Goal: Transaction & Acquisition: Book appointment/travel/reservation

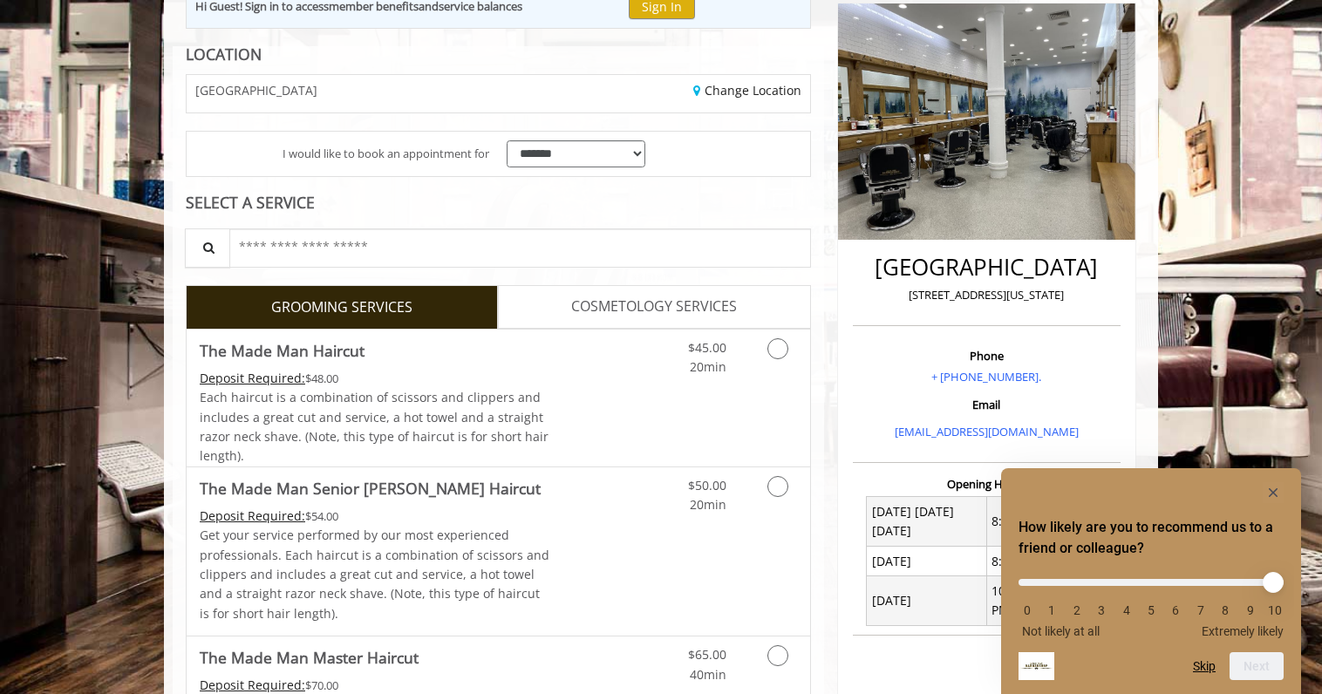
scroll to position [268, 0]
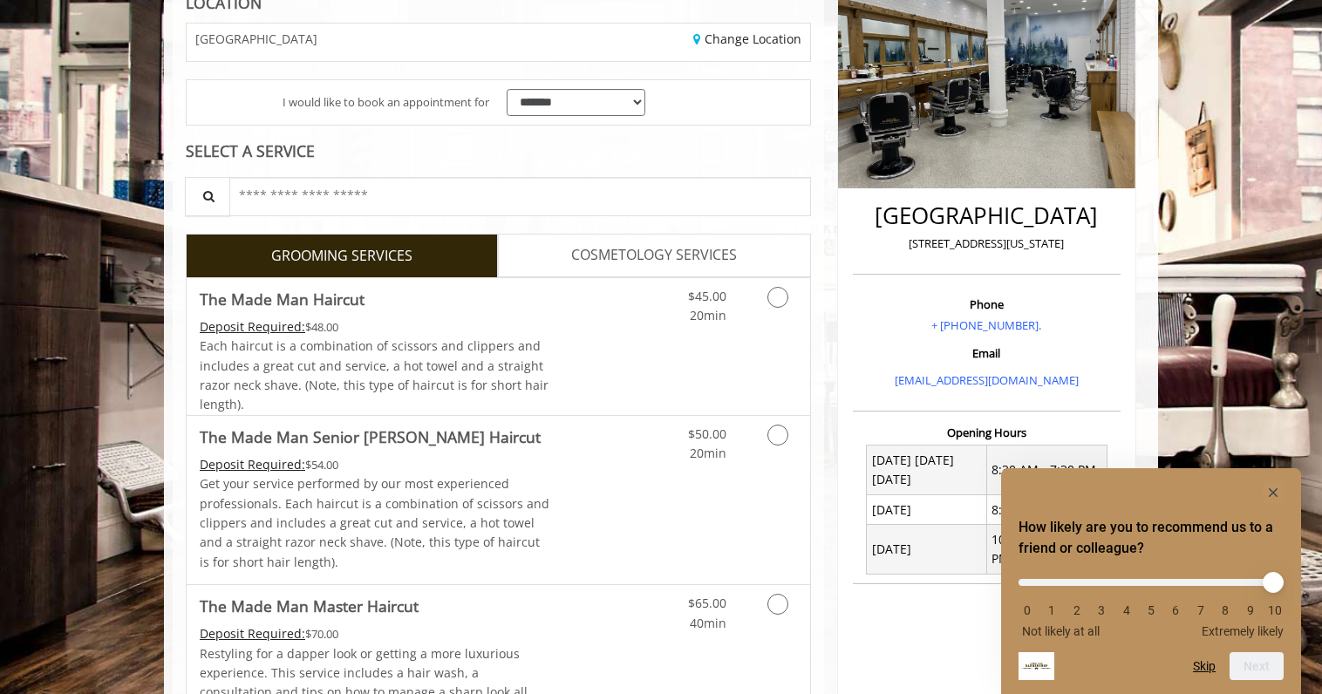
click at [1276, 498] on rect "Hide survey" at bounding box center [1273, 492] width 21 height 21
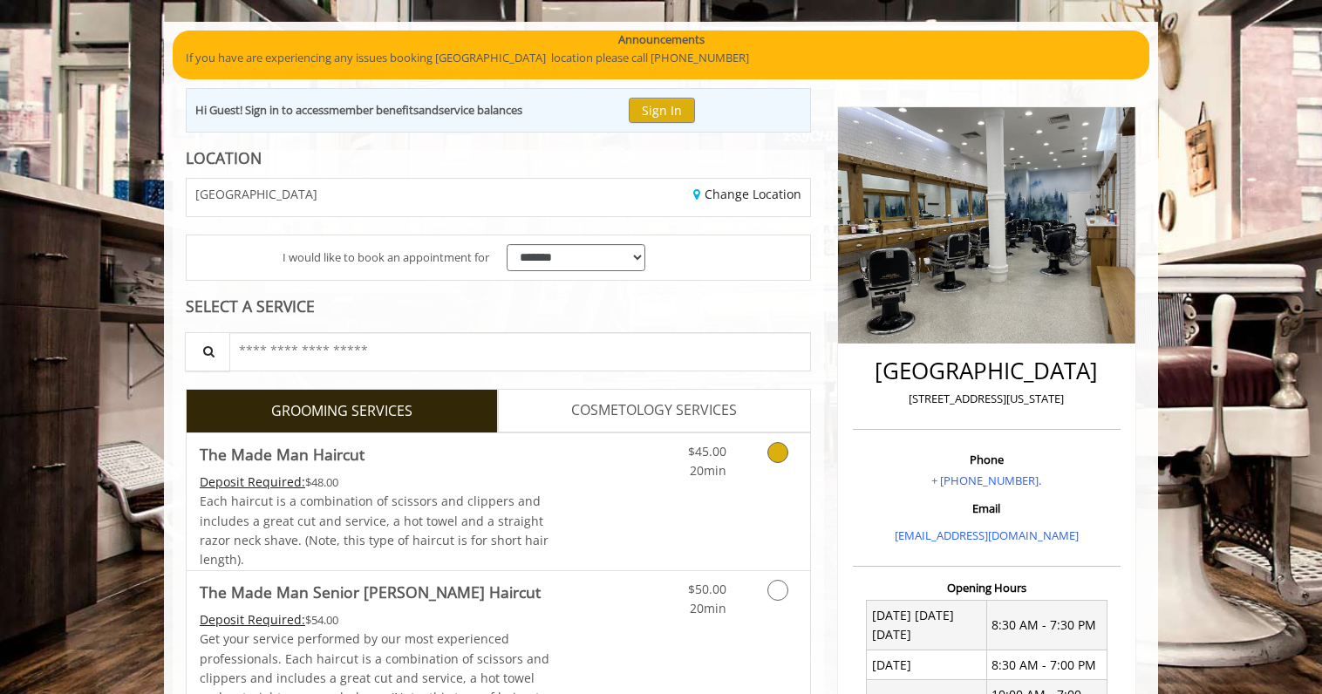
scroll to position [101, 0]
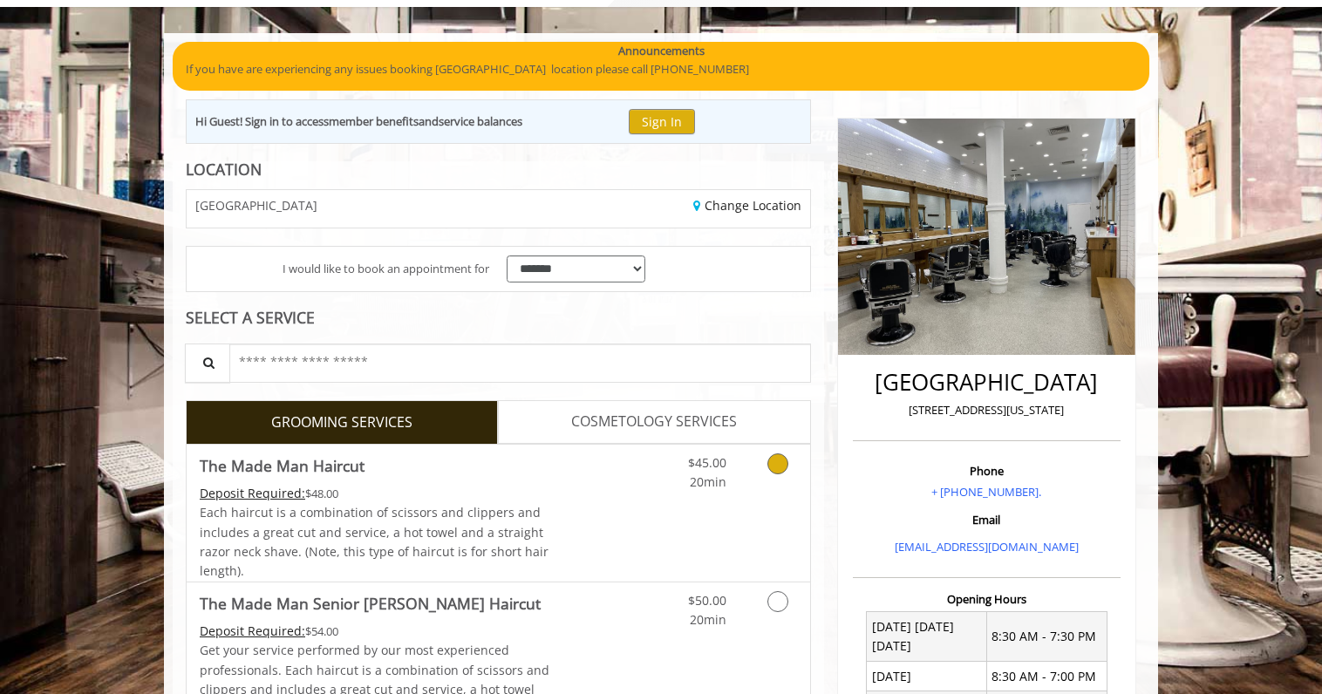
click at [751, 454] on div "Grooming services" at bounding box center [774, 469] width 71 height 48
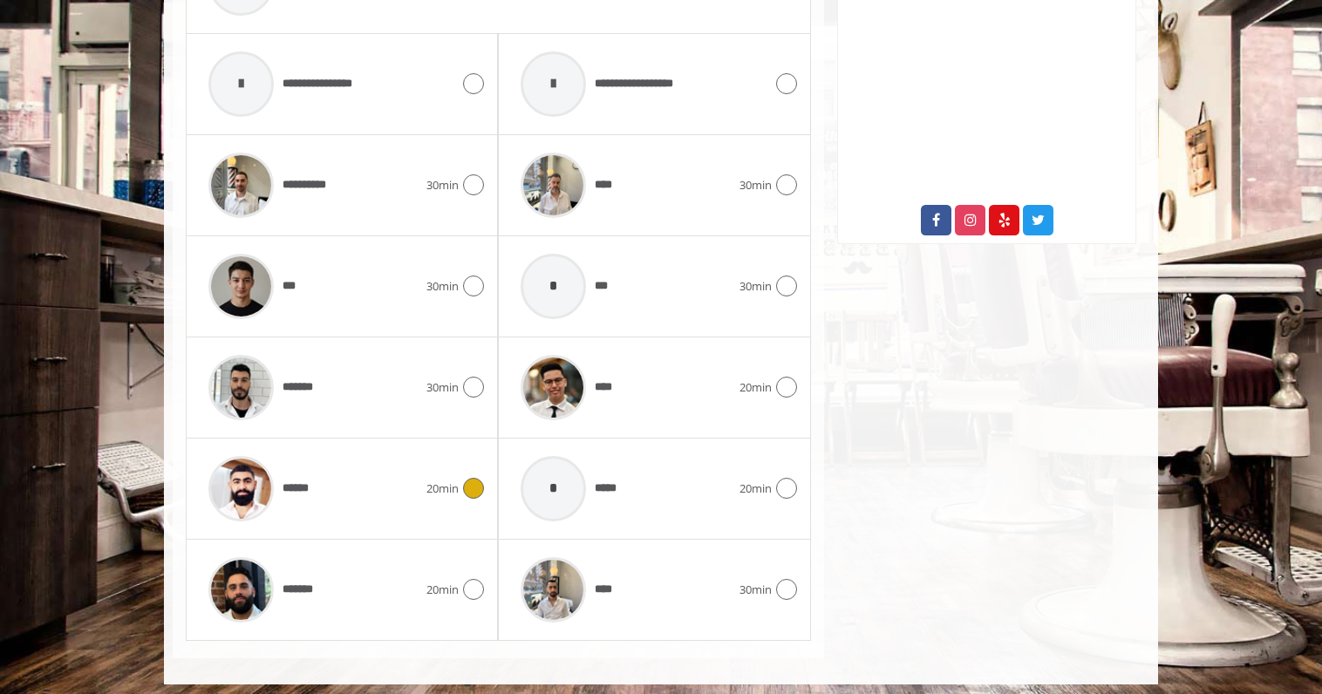
click at [427, 464] on div "****** 20min" at bounding box center [342, 488] width 284 height 83
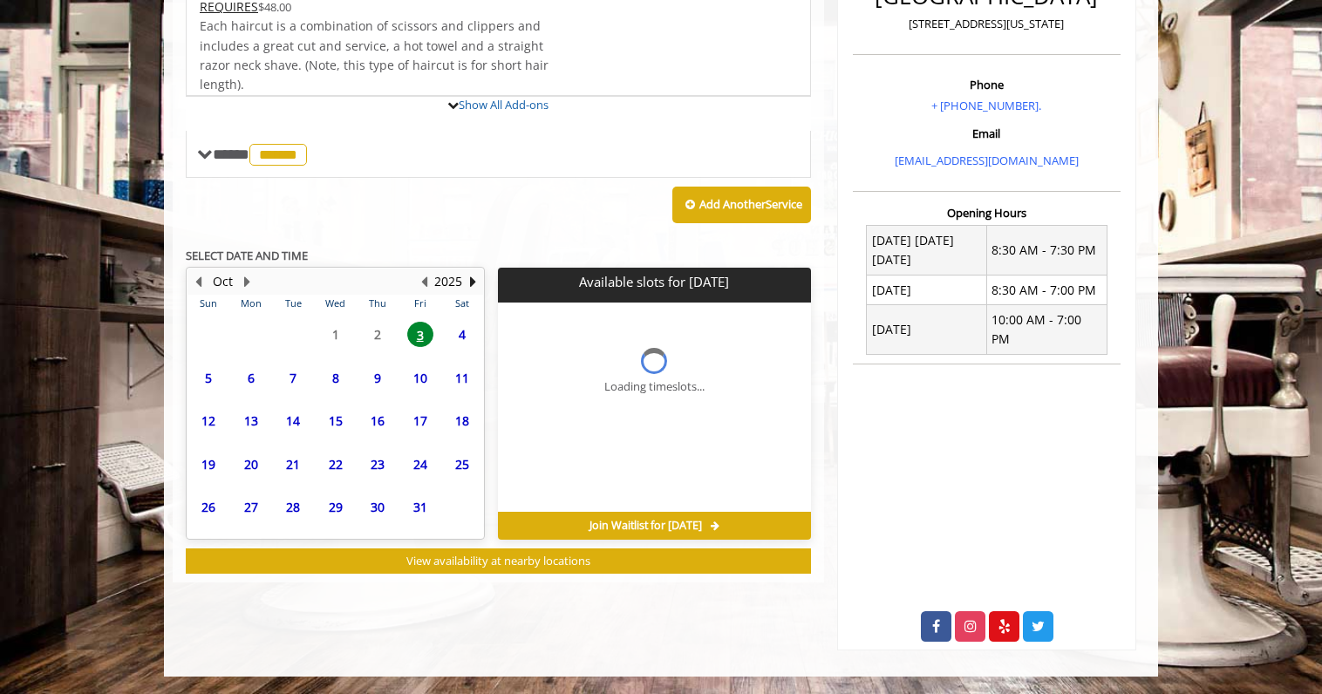
scroll to position [460, 0]
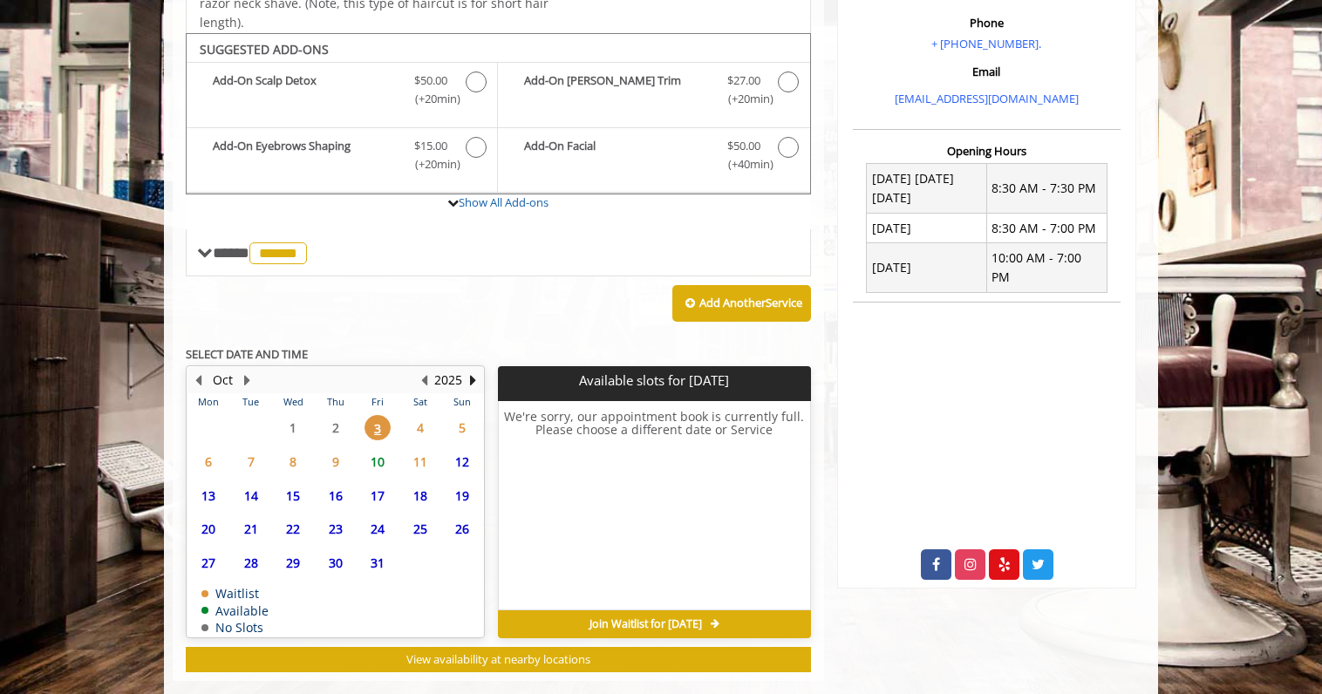
click at [386, 449] on span "10" at bounding box center [377, 461] width 26 height 25
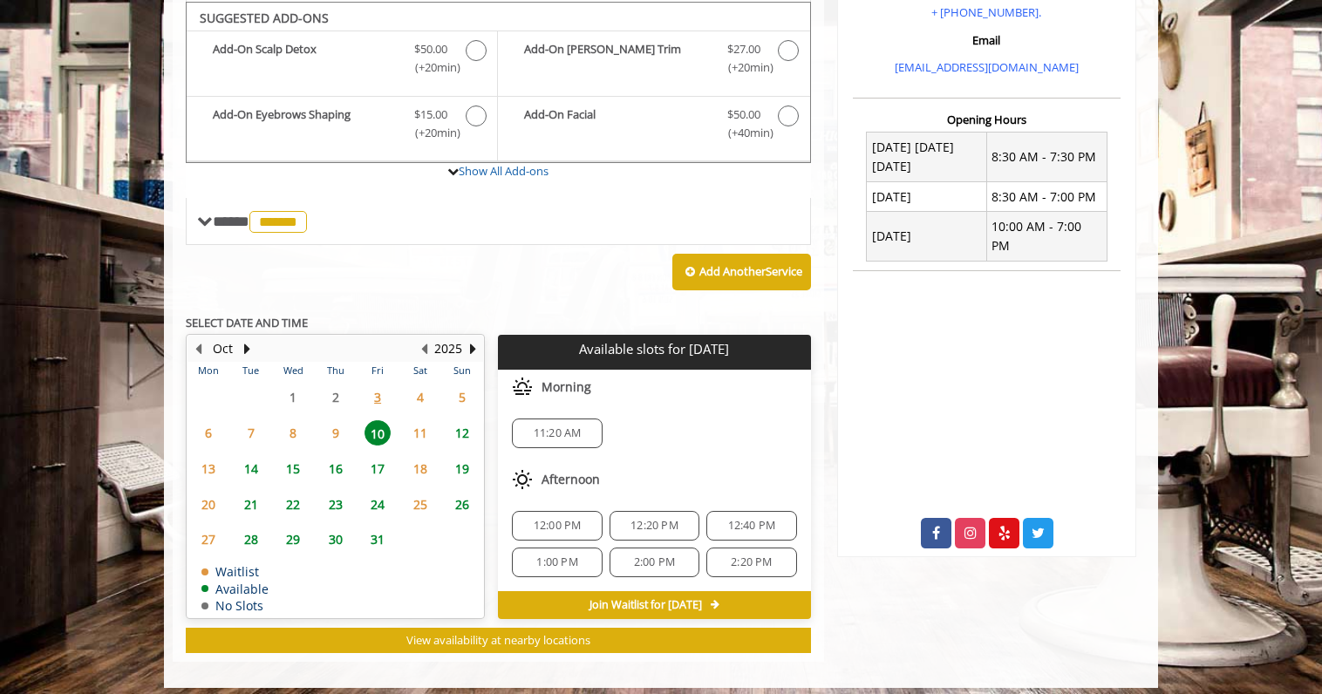
scroll to position [579, 0]
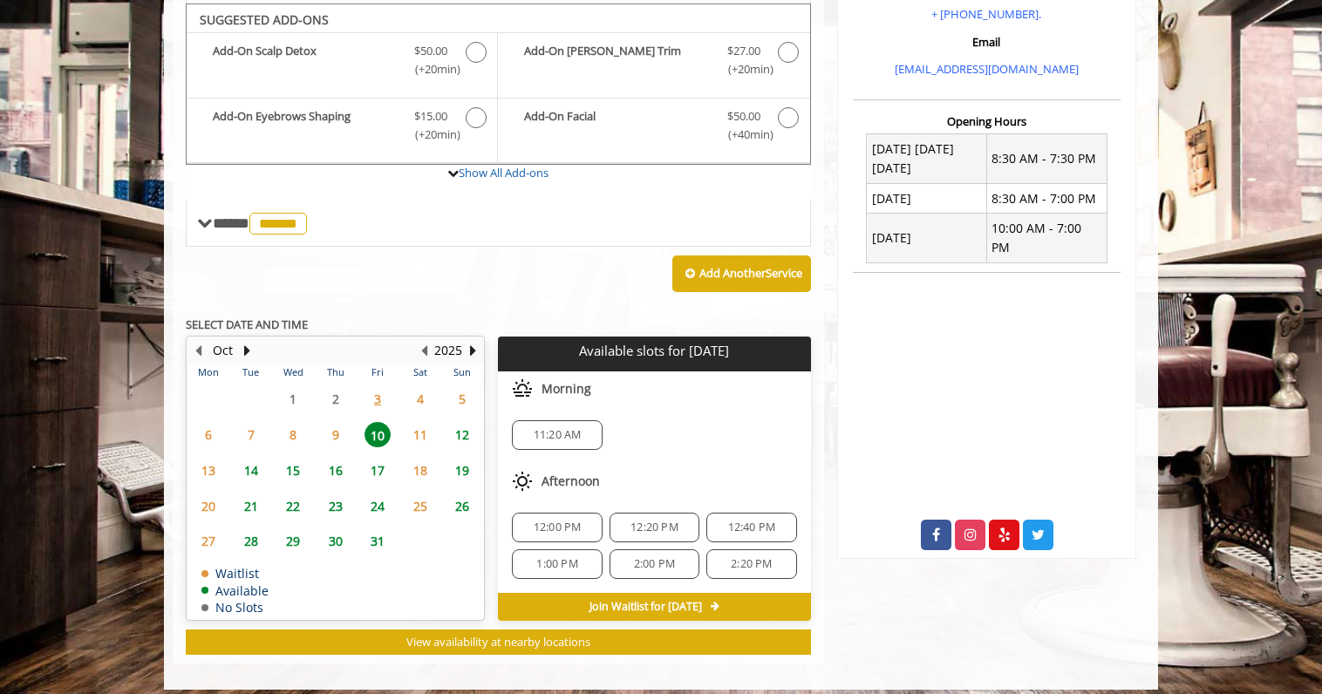
click at [556, 428] on span "11:20 AM" at bounding box center [558, 435] width 48 height 14
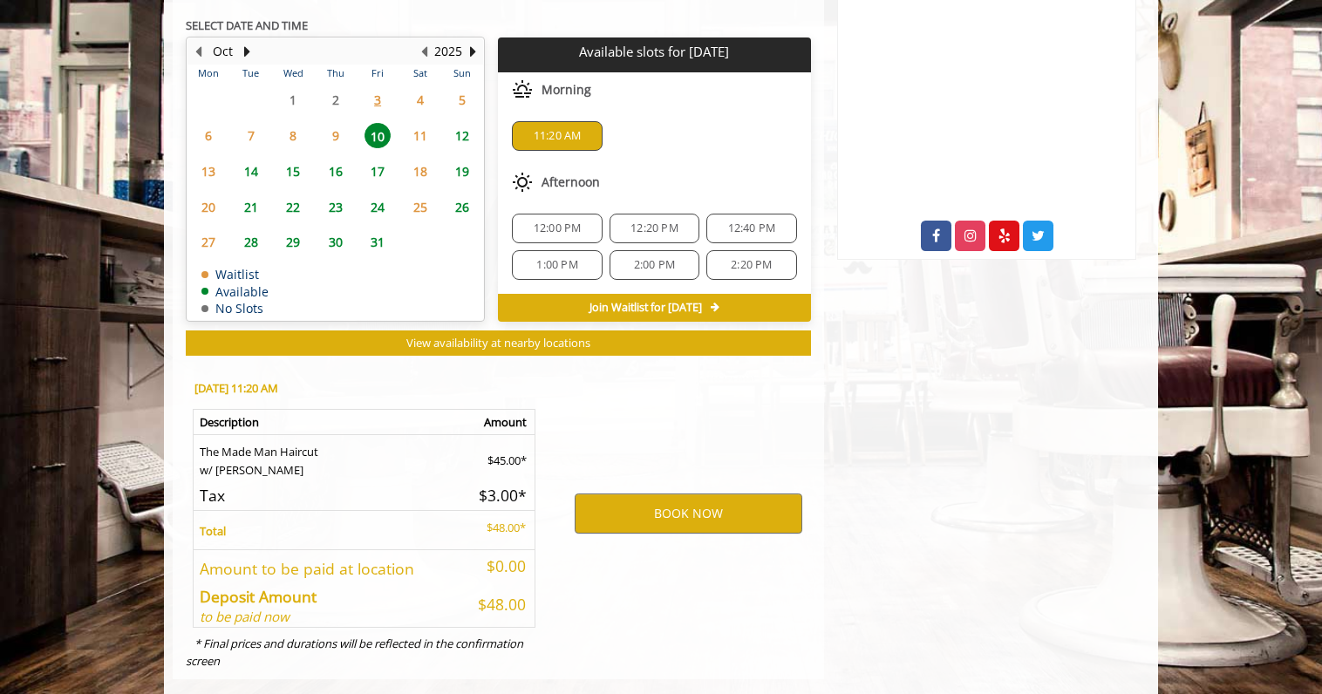
scroll to position [893, 0]
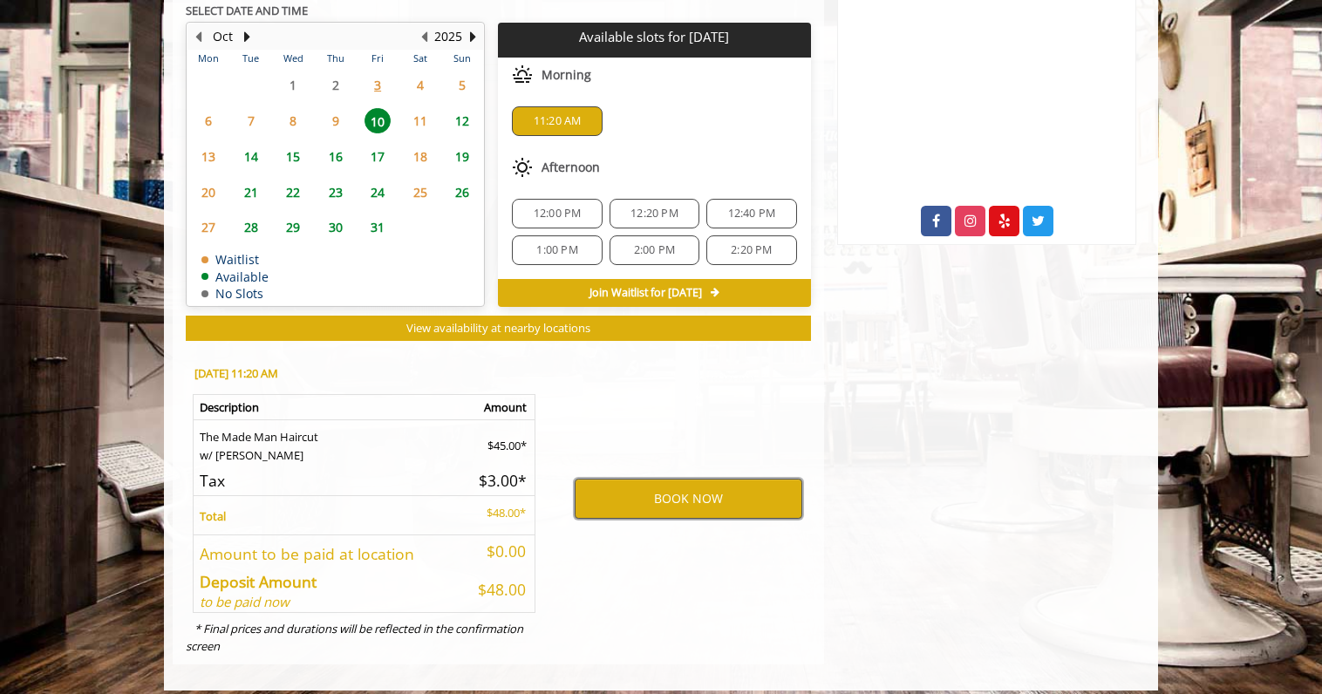
click at [638, 479] on button "BOOK NOW" at bounding box center [689, 499] width 228 height 40
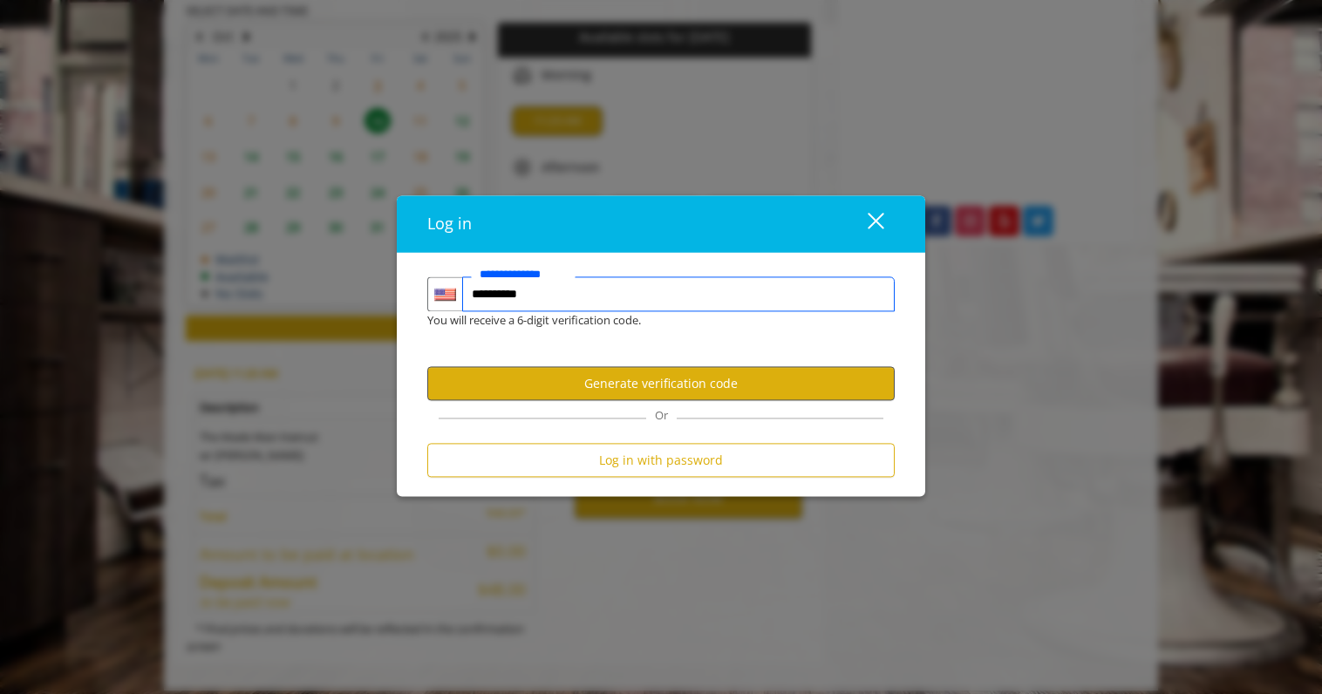
type input "**********"
click at [636, 388] on button "Generate verification code" at bounding box center [660, 384] width 467 height 34
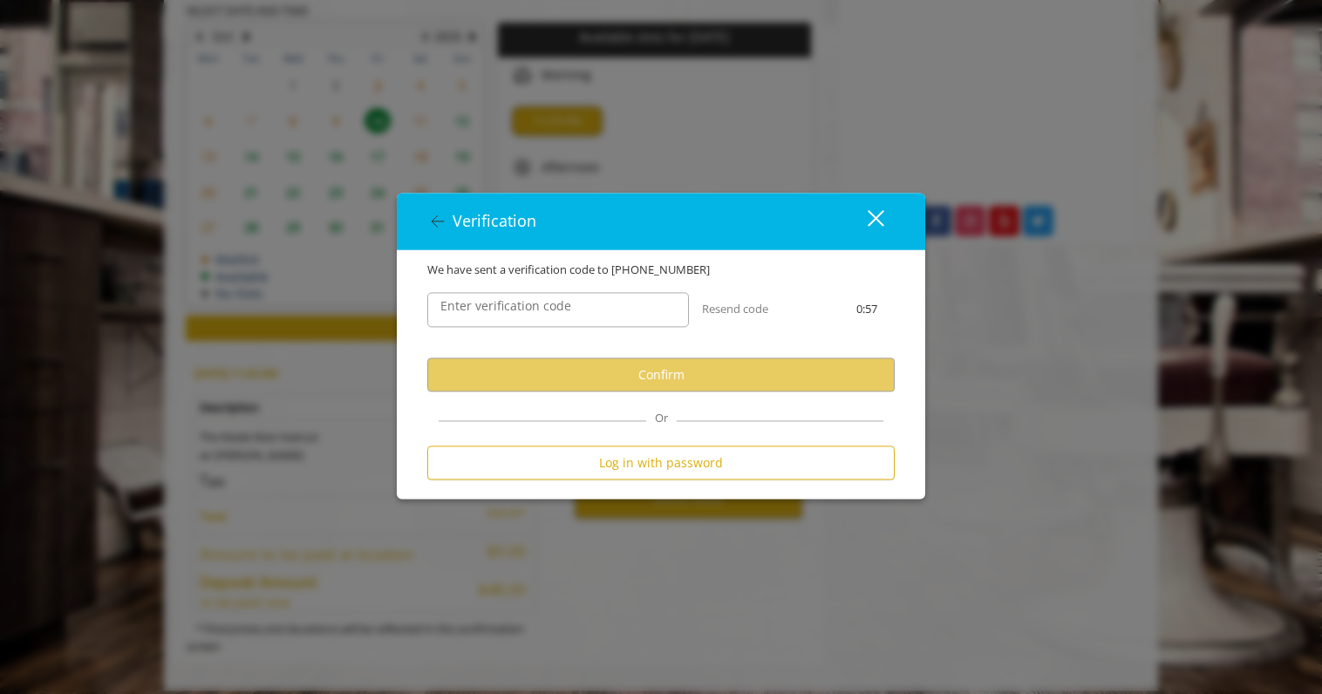
click at [595, 349] on div "Enter verification code Resend code 0:57" at bounding box center [661, 319] width 494 height 78
click at [594, 316] on input "Enter verification code" at bounding box center [558, 310] width 262 height 35
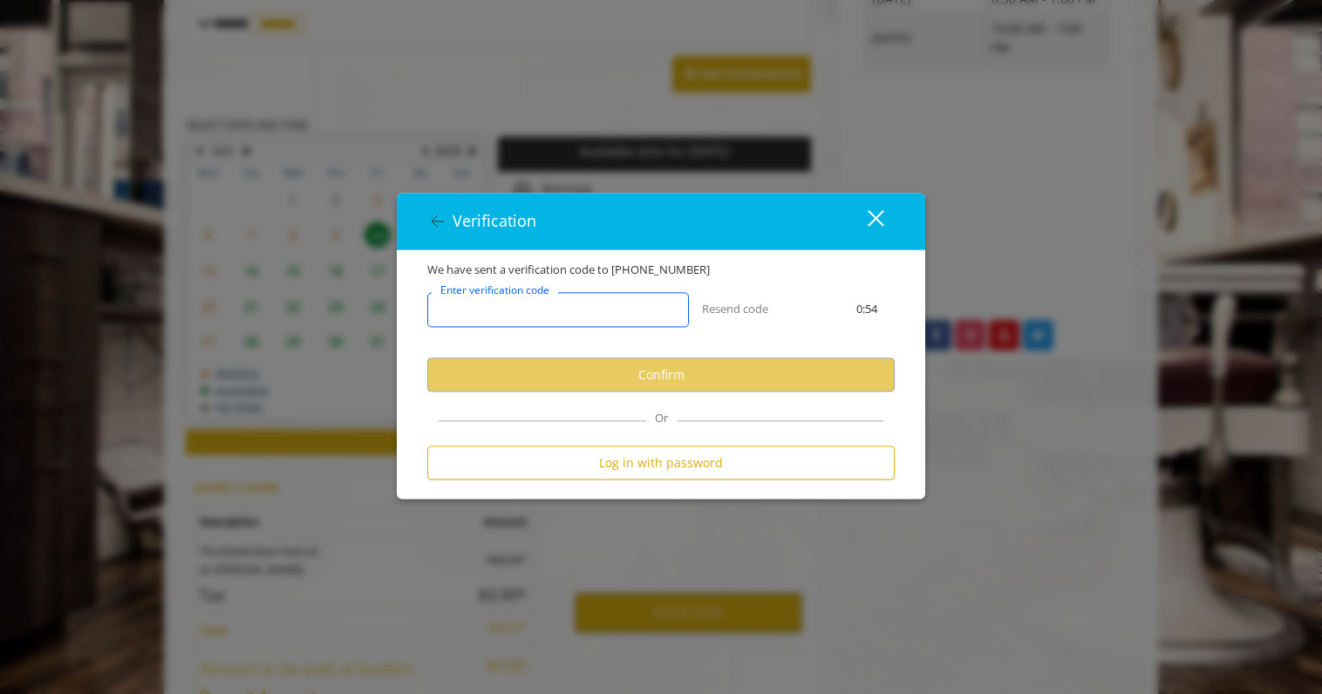
scroll to position [686, 0]
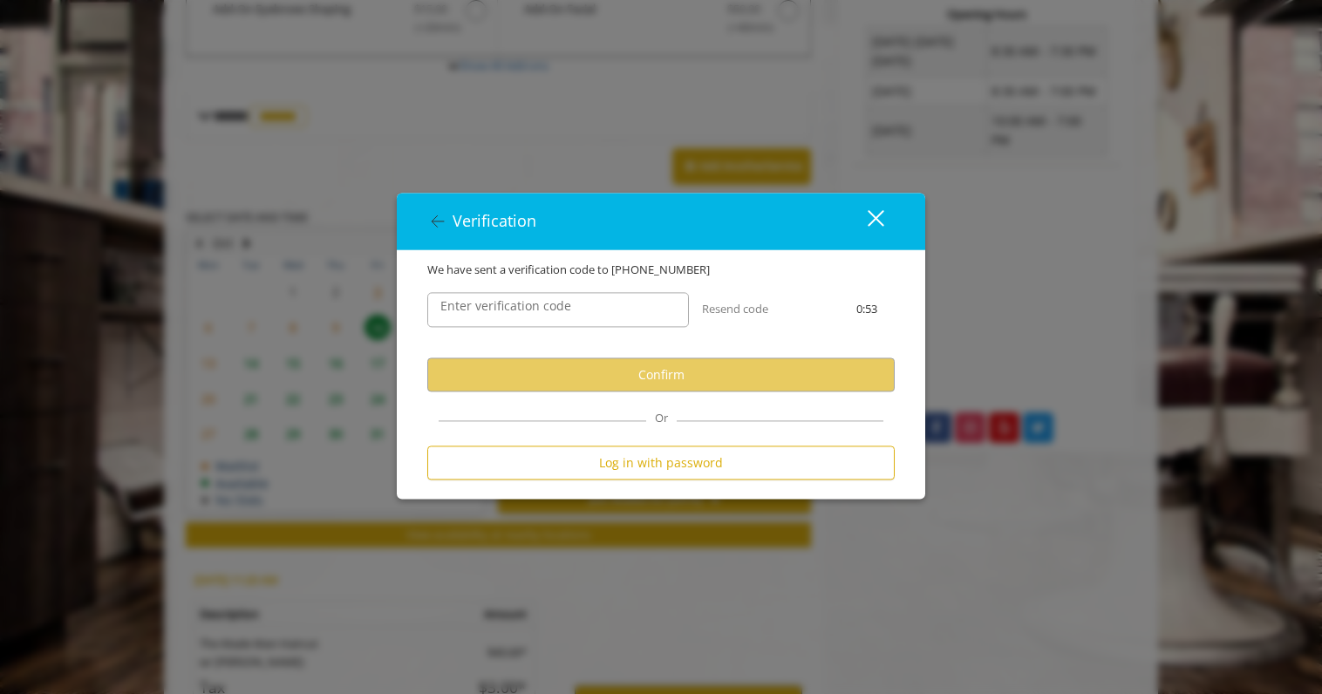
click at [875, 229] on div "close" at bounding box center [865, 221] width 35 height 26
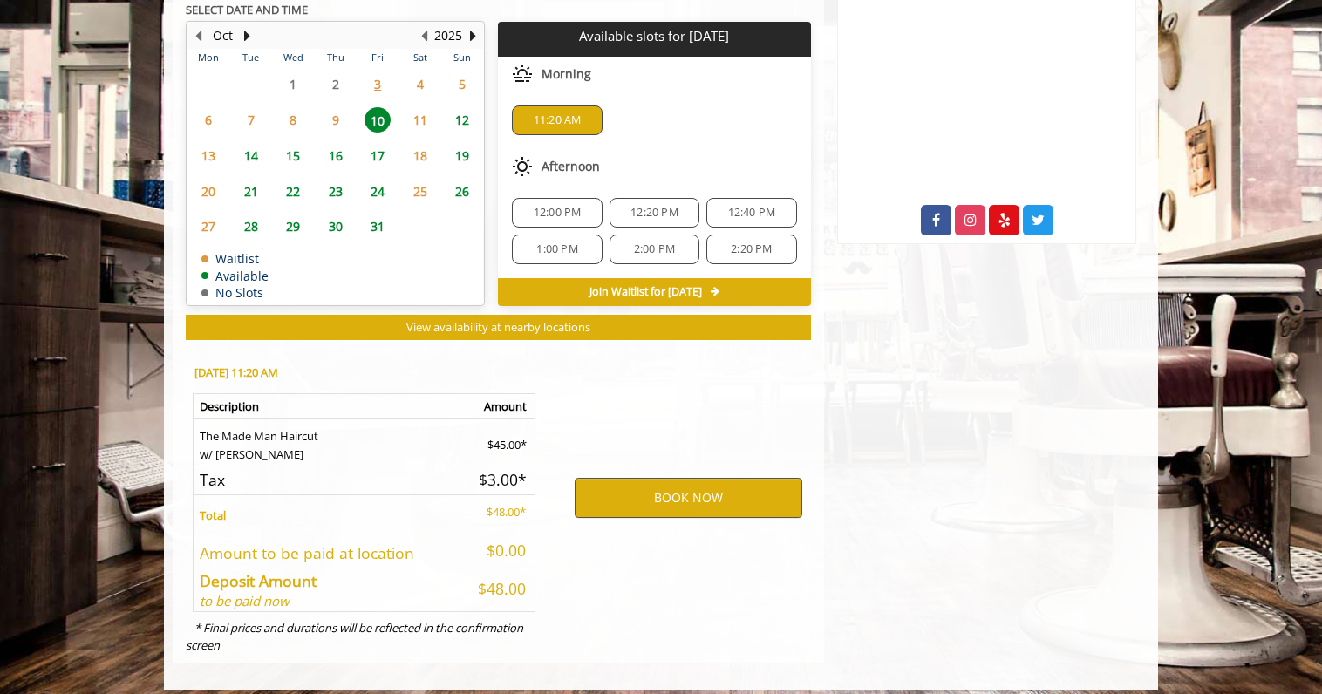
scroll to position [893, 0]
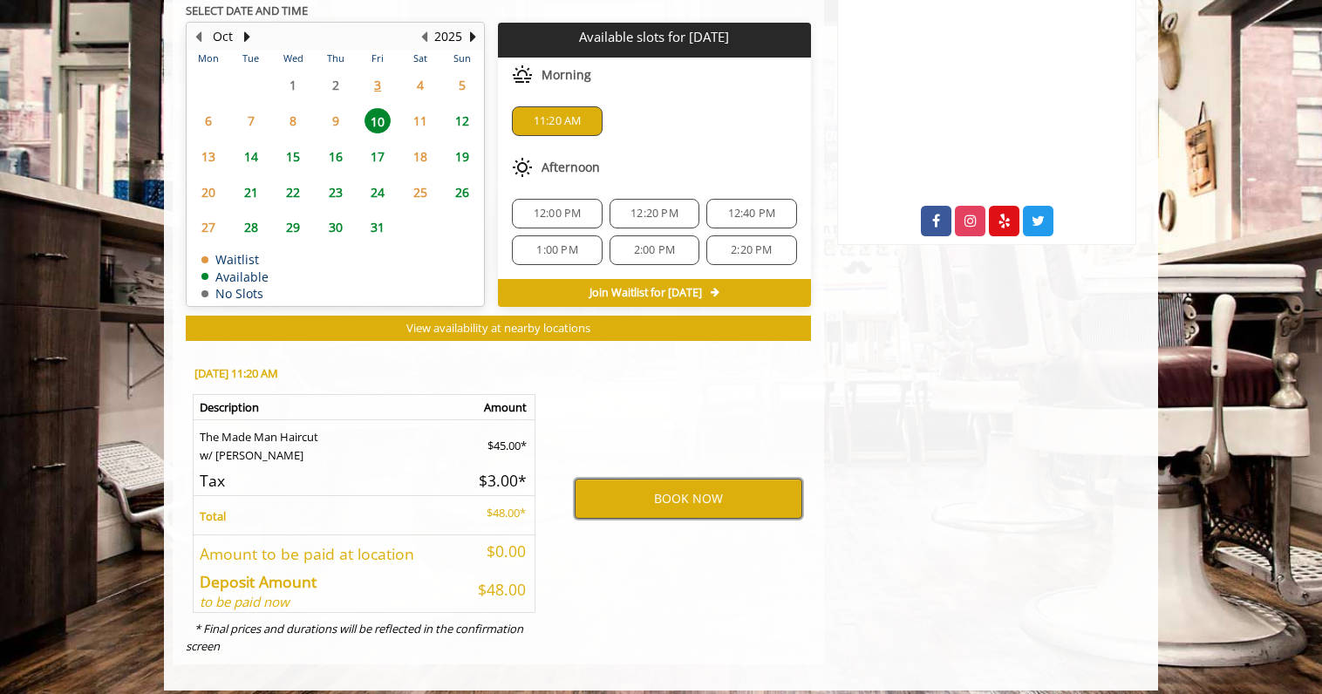
click at [701, 494] on button "BOOK NOW" at bounding box center [689, 499] width 228 height 40
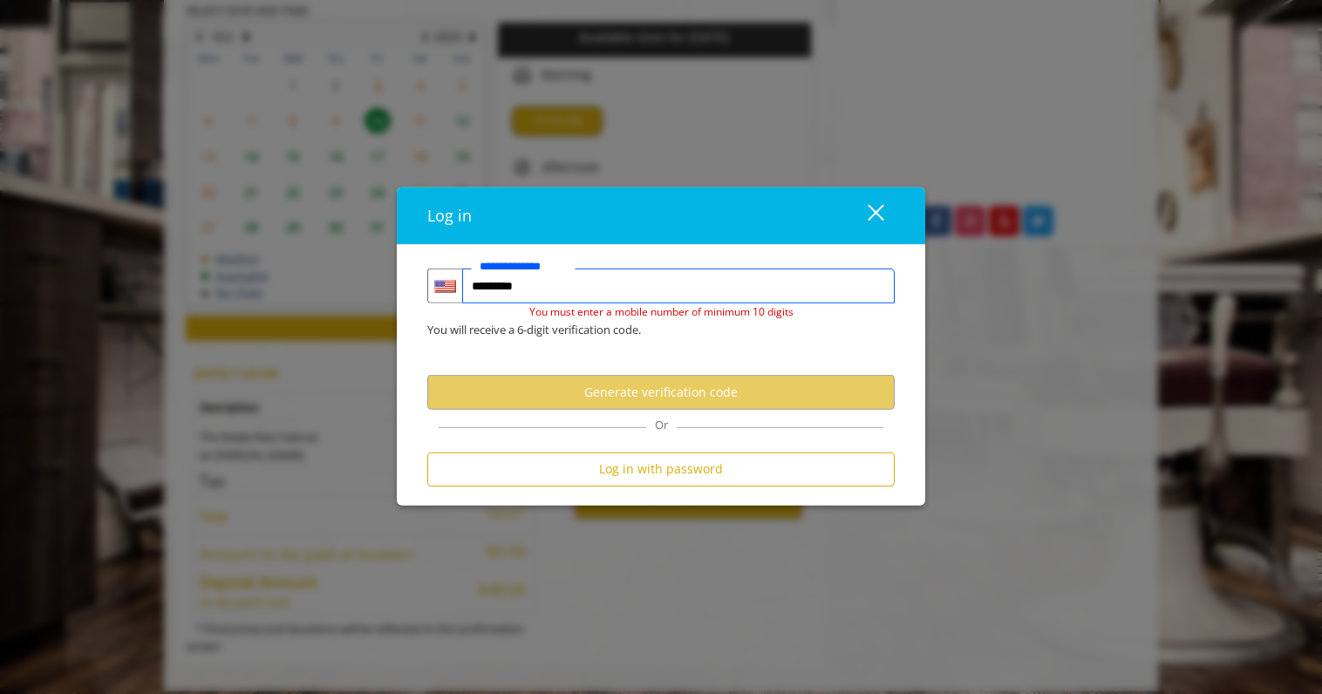
type input "**********"
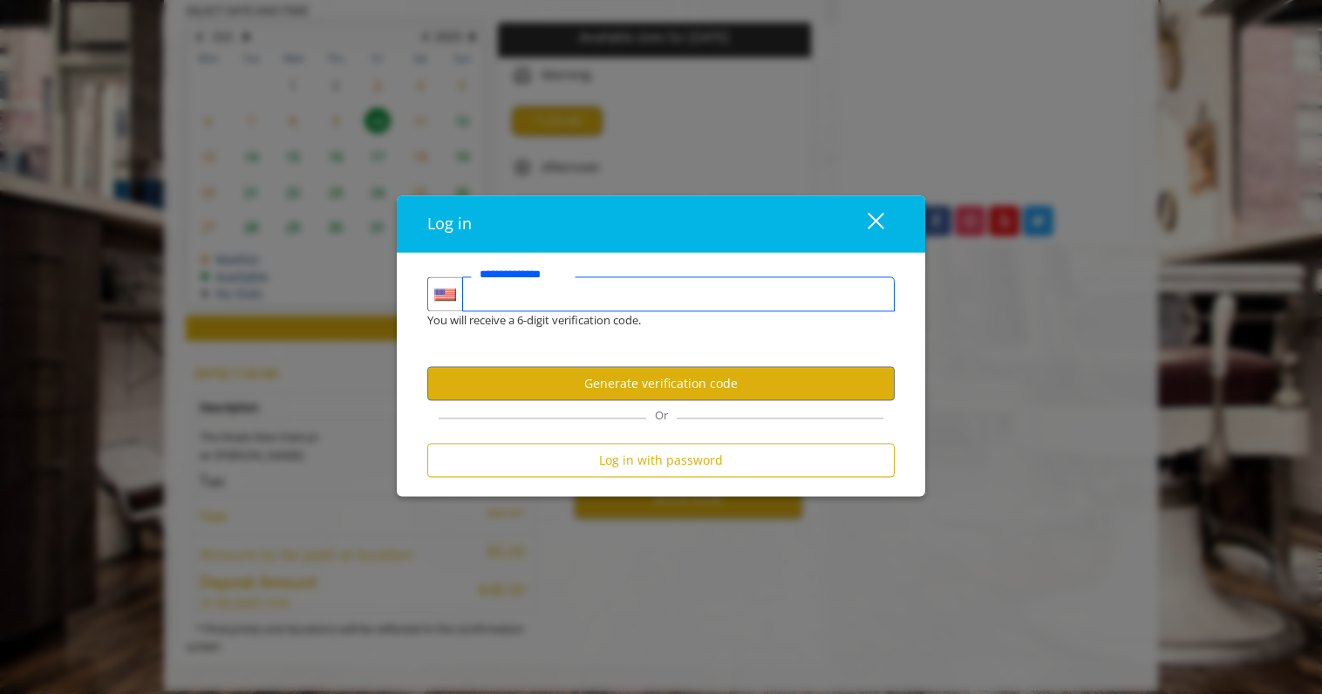
type input "**********"
click at [538, 383] on button "Generate verification code" at bounding box center [660, 384] width 467 height 34
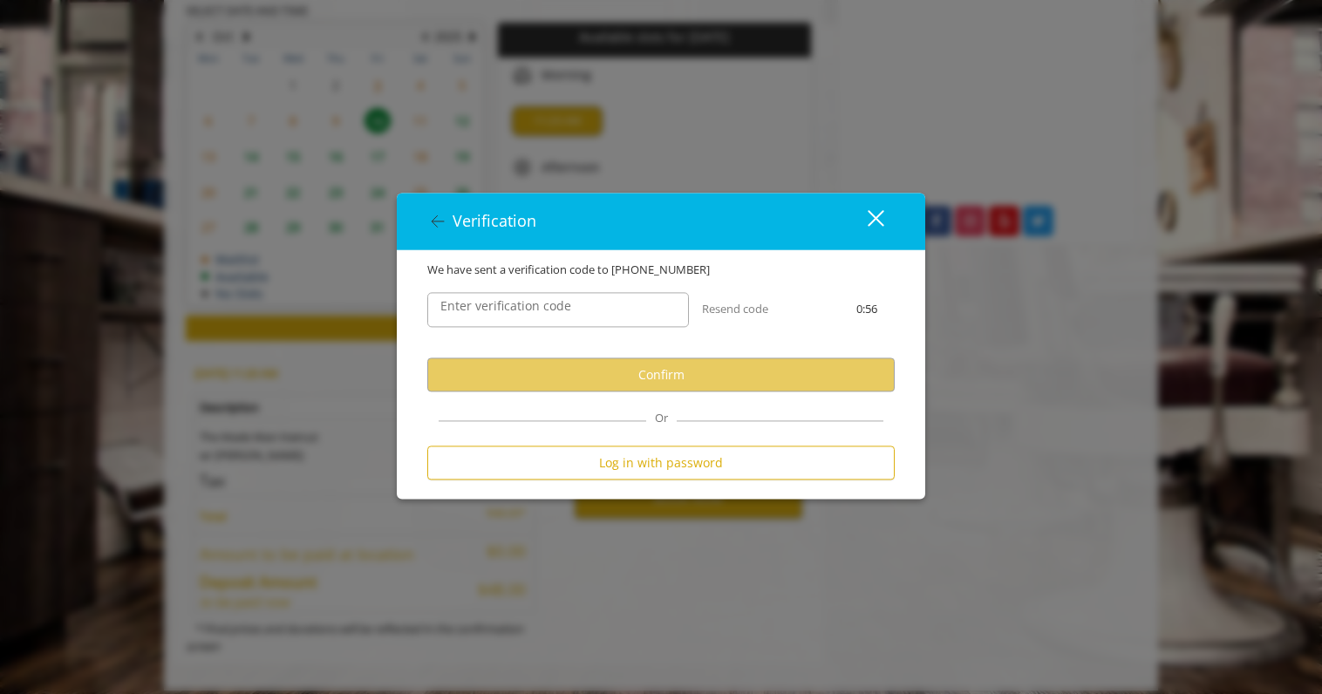
click at [551, 314] on label "Enter verification code" at bounding box center [506, 306] width 148 height 19
click at [551, 314] on input "Enter verification code" at bounding box center [558, 310] width 262 height 35
click at [447, 228] on icon at bounding box center [437, 221] width 21 height 21
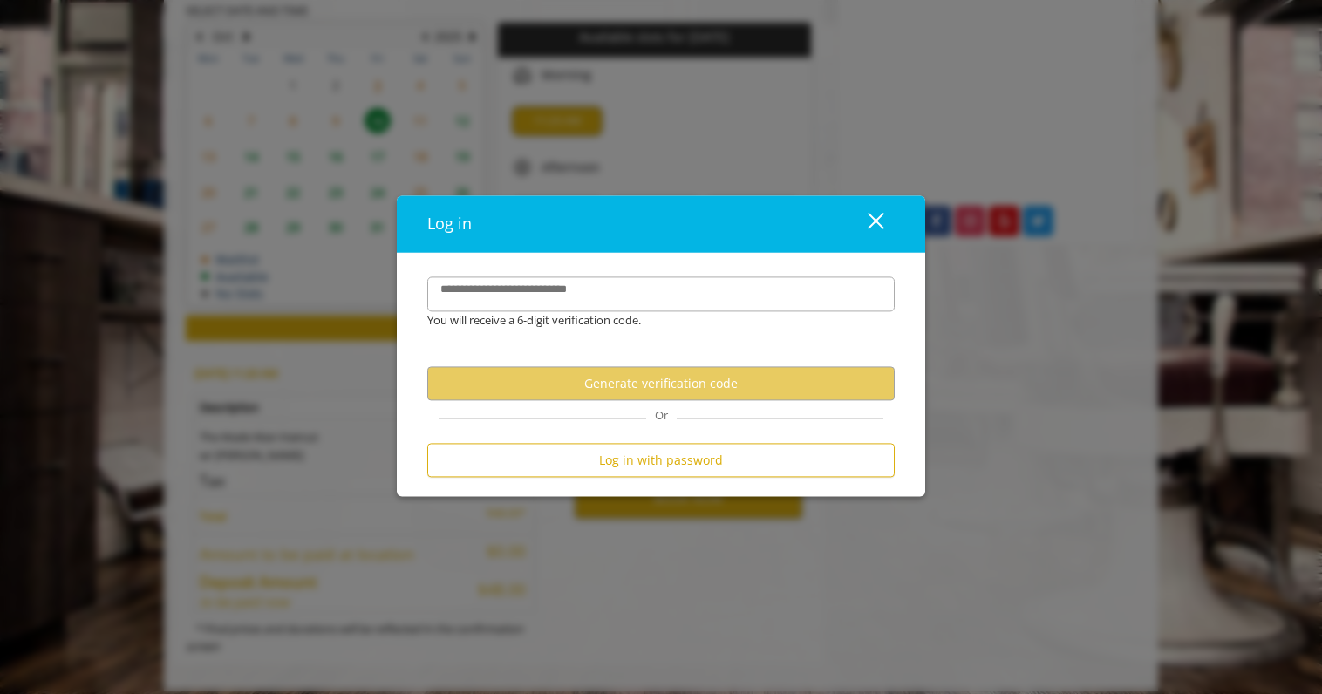
click at [883, 221] on button "close" at bounding box center [864, 225] width 59 height 36
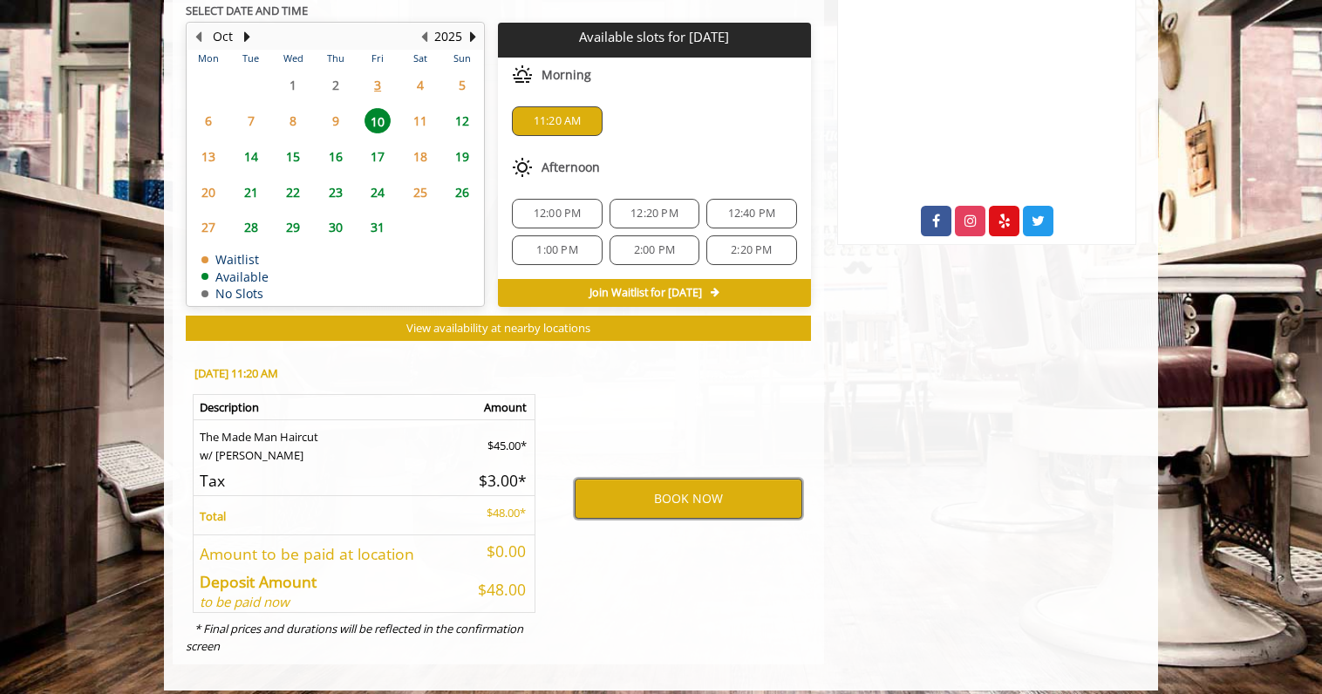
click at [664, 479] on button "BOOK NOW" at bounding box center [689, 499] width 228 height 40
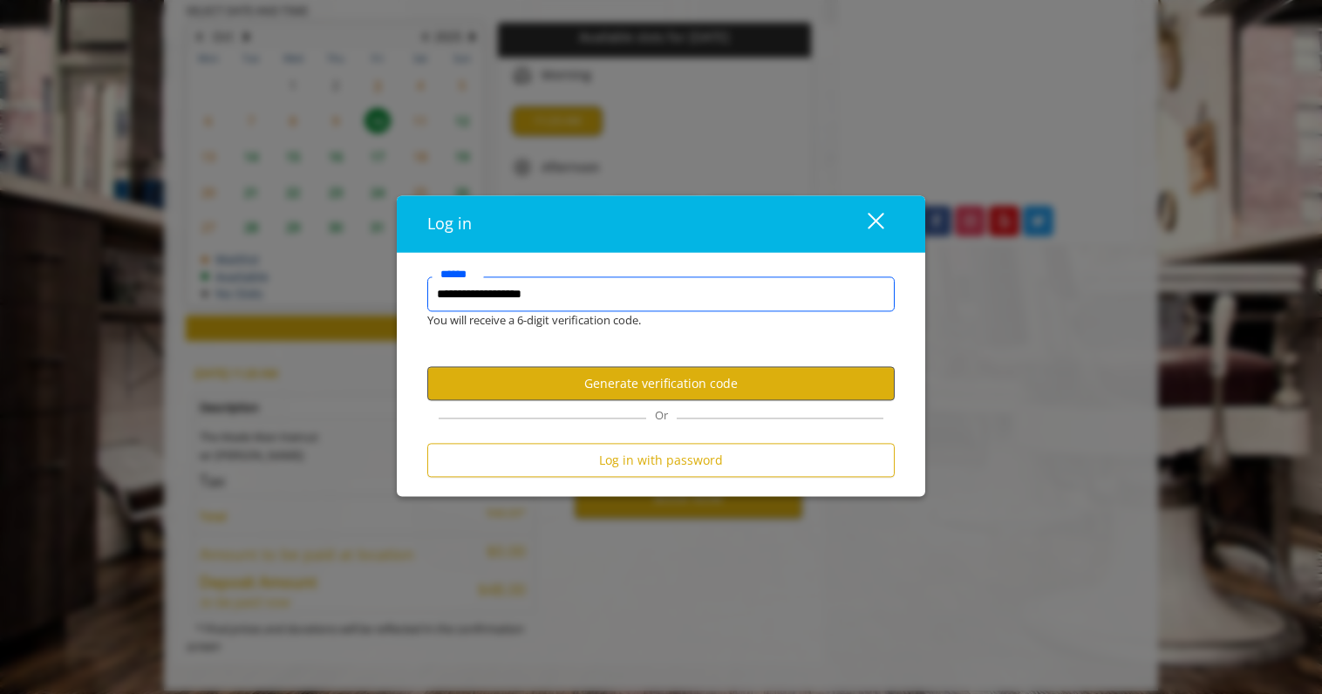
type input "**********"
click at [619, 396] on button "Generate verification code" at bounding box center [660, 384] width 467 height 34
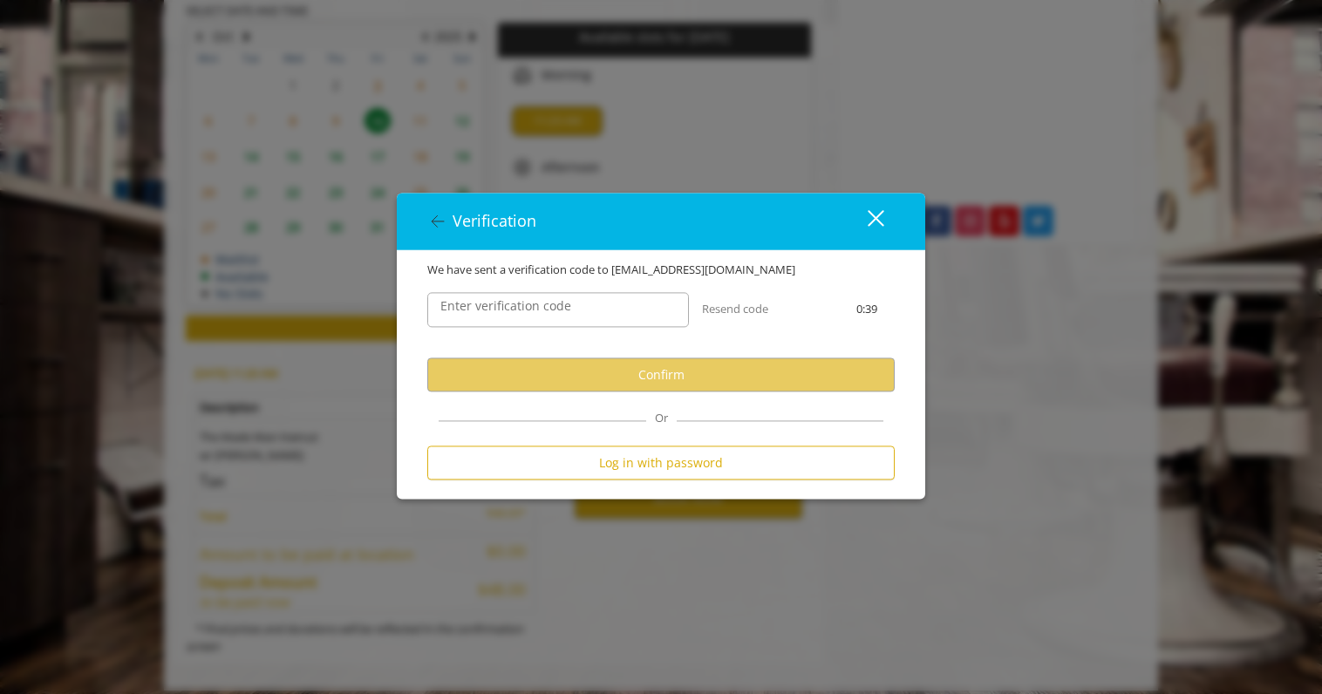
click at [430, 212] on icon at bounding box center [437, 221] width 21 height 21
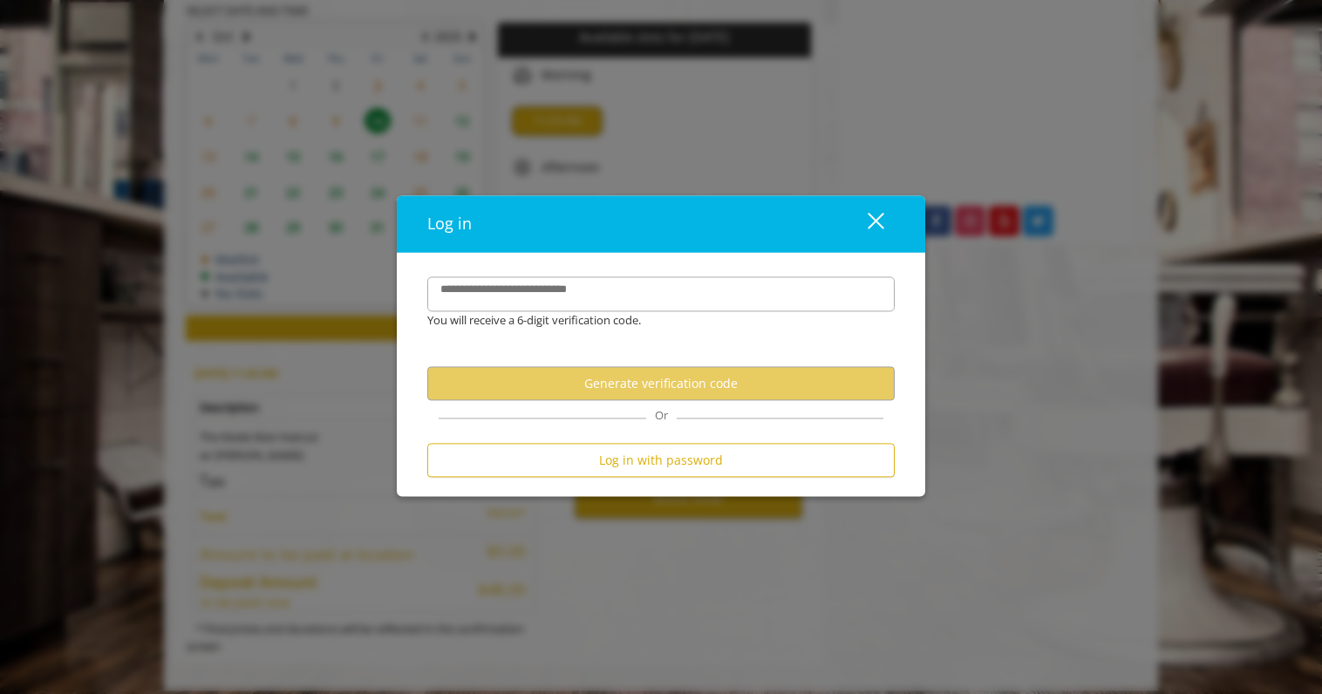
click at [430, 212] on div "Log in close" at bounding box center [661, 225] width 528 height 58
click at [888, 235] on button "close" at bounding box center [864, 225] width 59 height 36
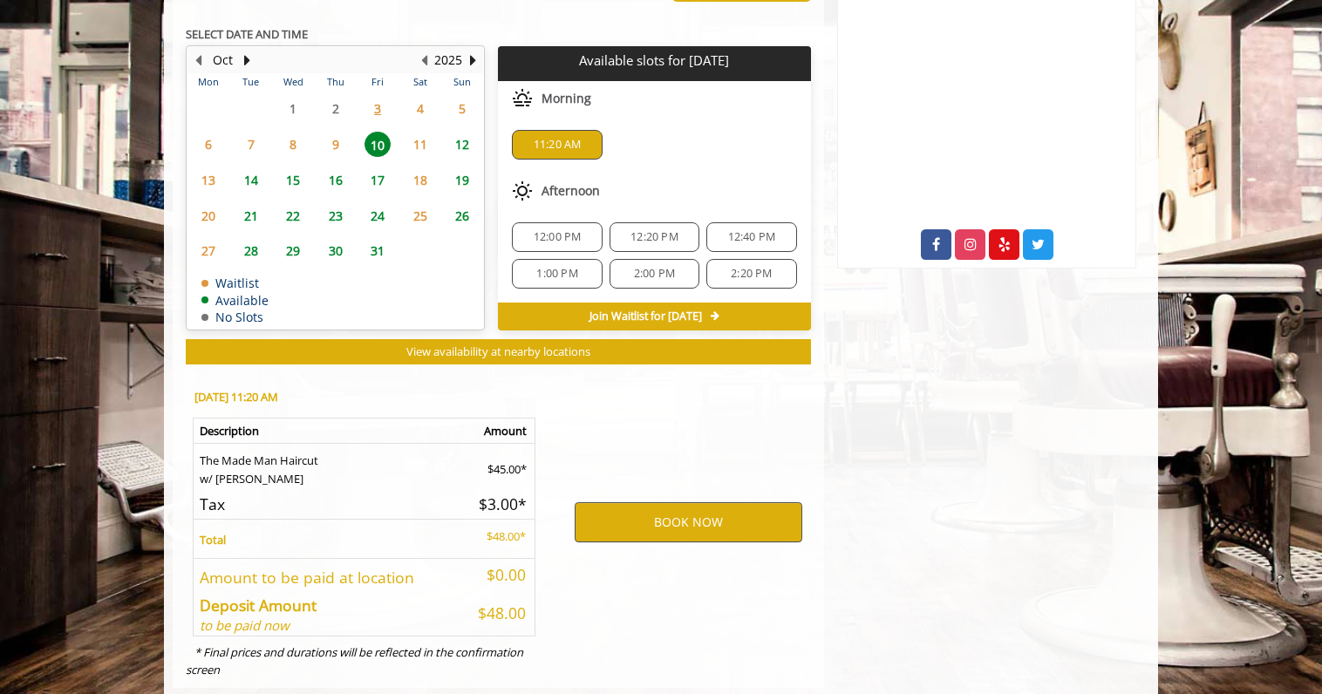
scroll to position [891, 0]
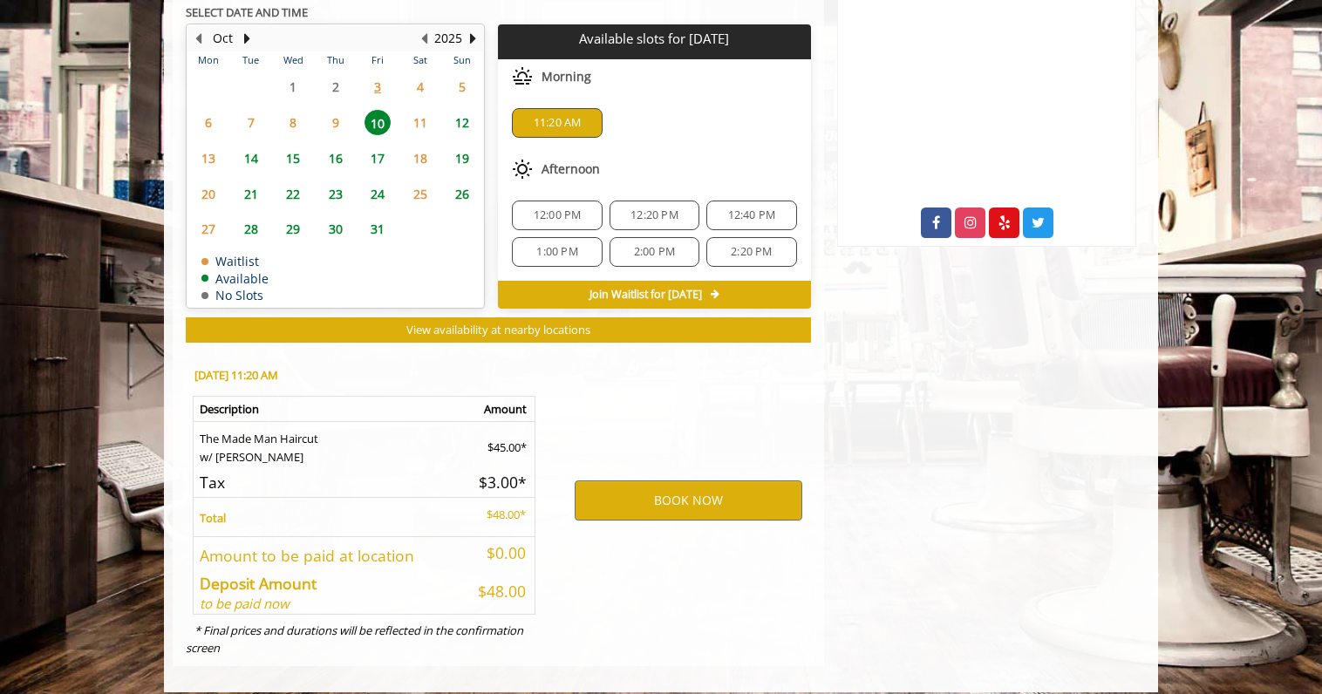
click at [640, 510] on div "BOOK NOW" at bounding box center [688, 499] width 271 height 297
click at [639, 492] on button "BOOK NOW" at bounding box center [689, 500] width 228 height 40
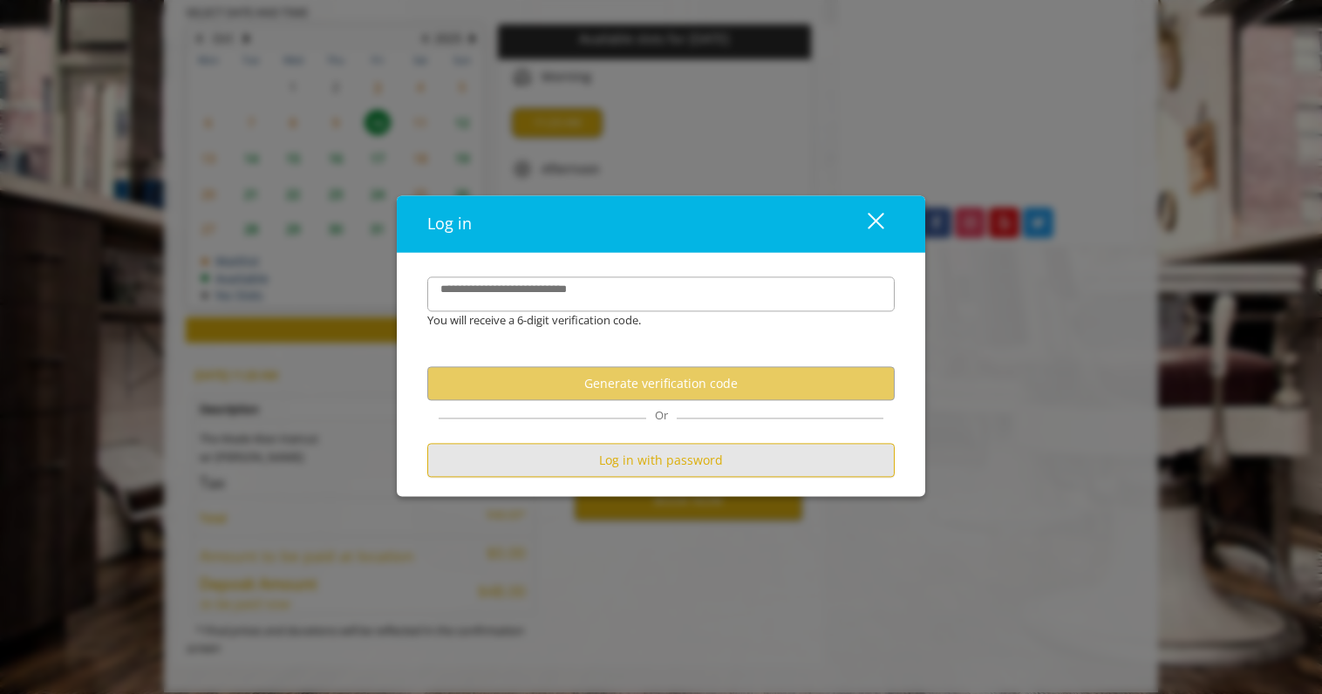
click at [592, 461] on button "Log in with password" at bounding box center [660, 461] width 467 height 34
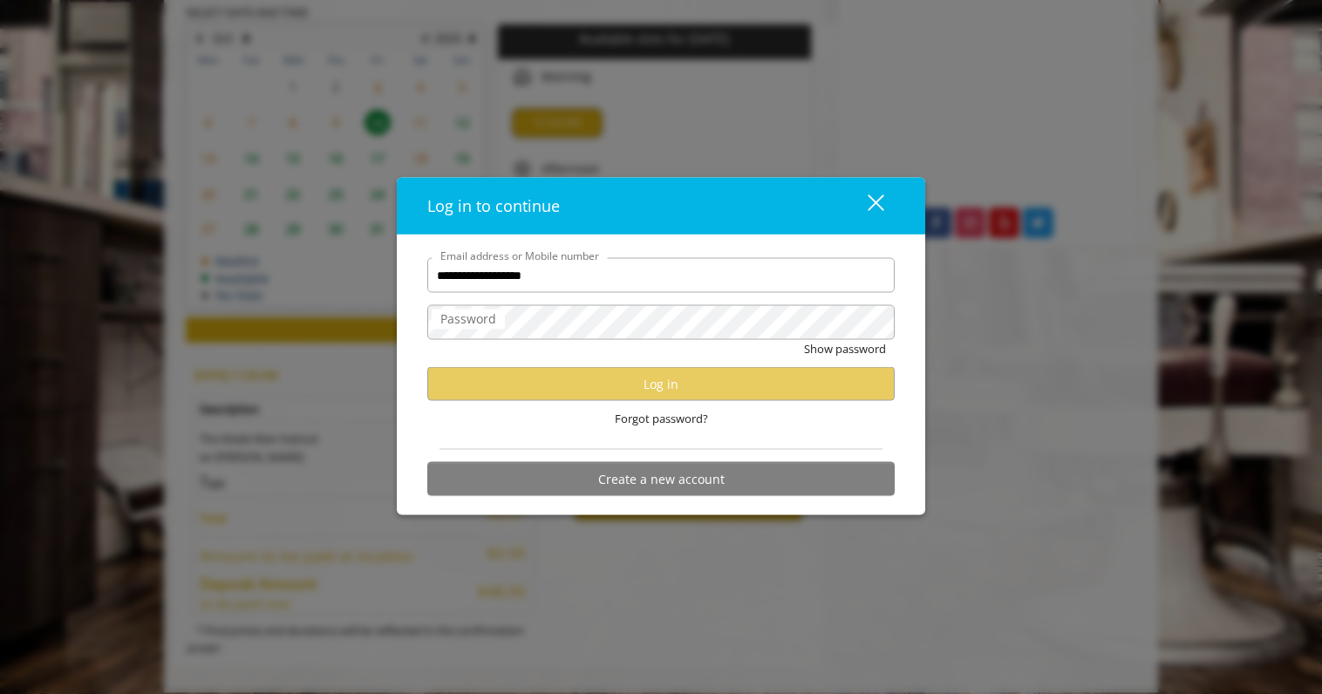
type input "**********"
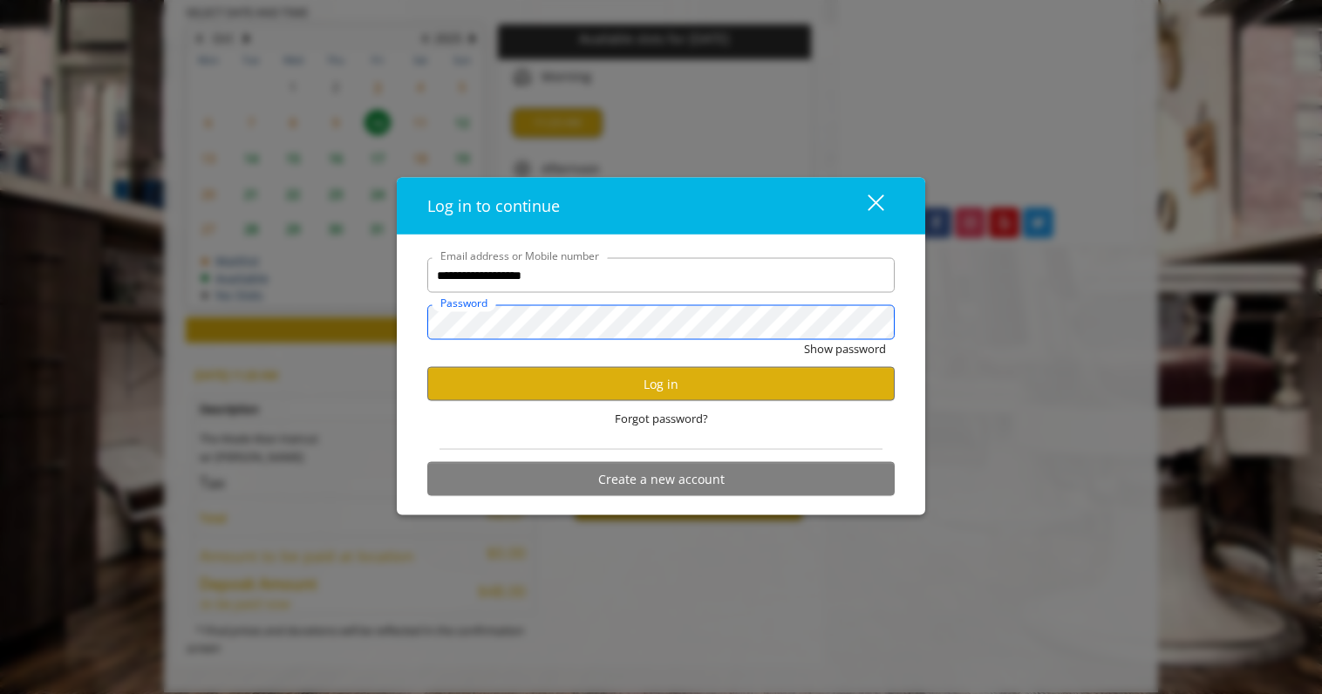
click at [844, 349] on button "Show password" at bounding box center [845, 349] width 82 height 18
click at [846, 349] on button "Hide password" at bounding box center [847, 349] width 78 height 18
click at [432, 390] on button "Log in" at bounding box center [660, 384] width 467 height 34
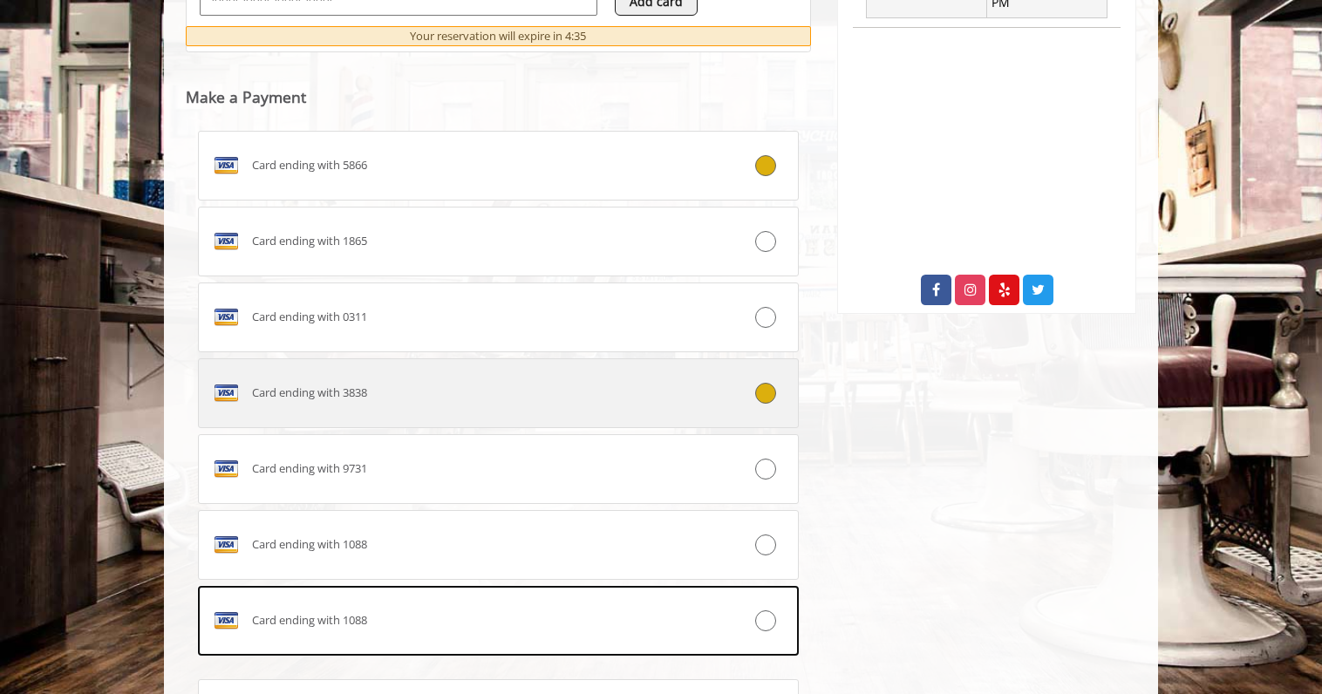
scroll to position [829, 0]
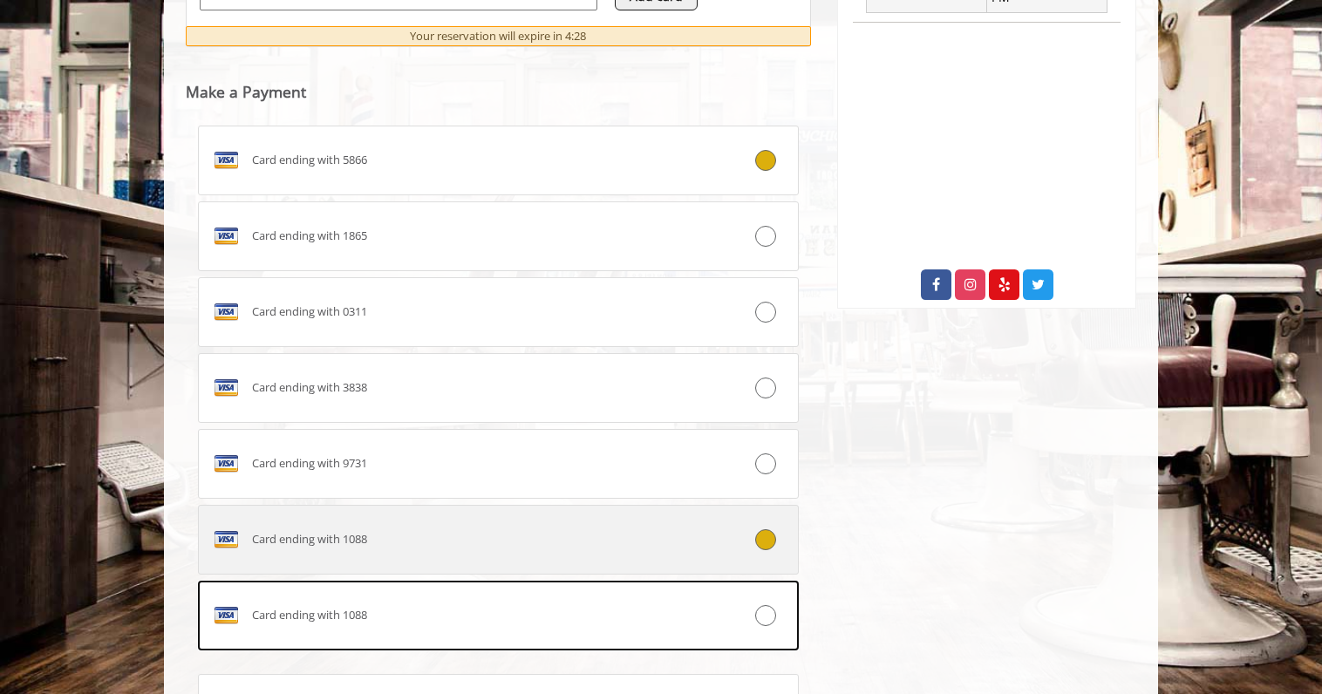
click at [436, 526] on div "Card ending with 1088" at bounding box center [448, 540] width 499 height 28
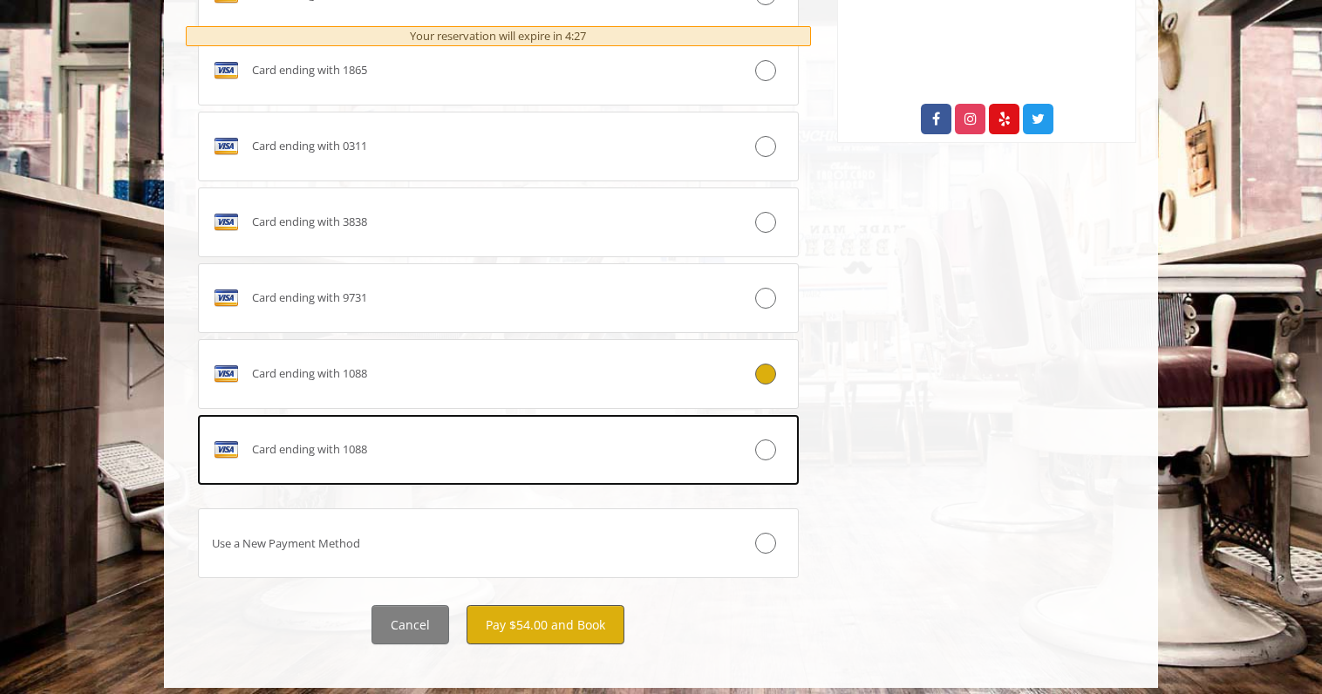
click at [566, 605] on button "Pay $54.00 and Book" at bounding box center [545, 624] width 158 height 39
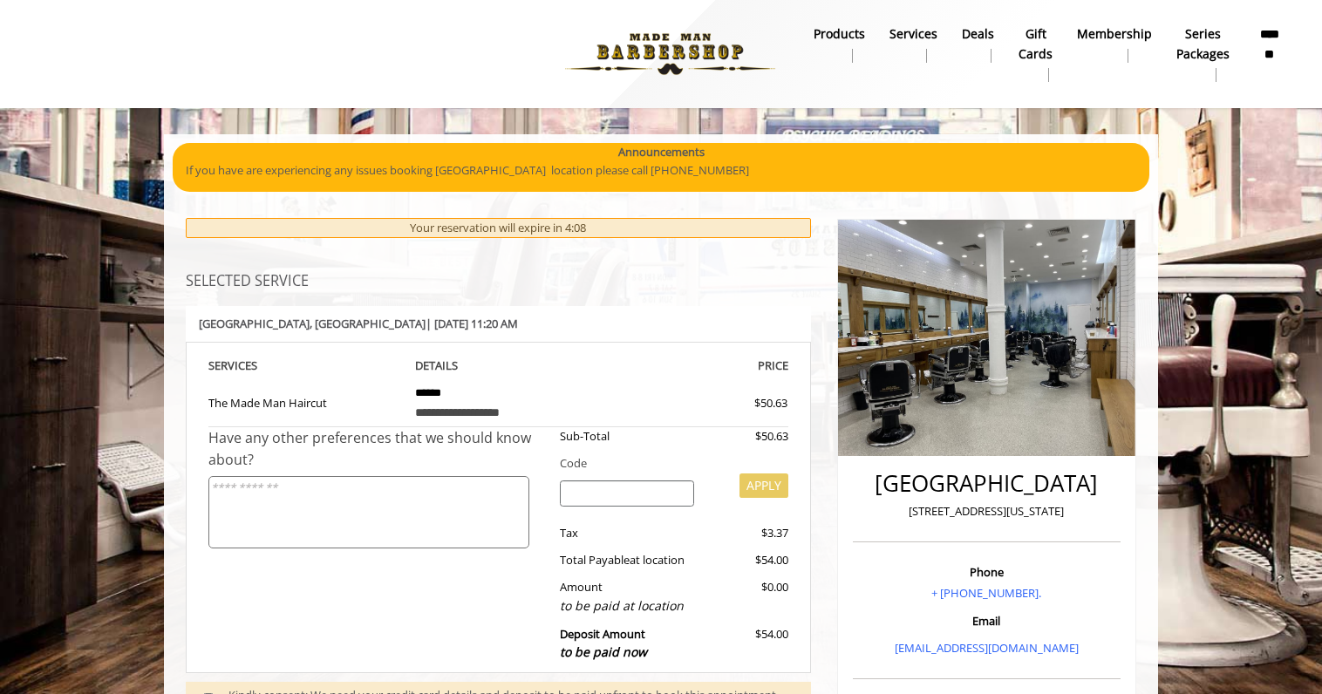
scroll to position [0, 0]
